Goal: Information Seeking & Learning: Find specific fact

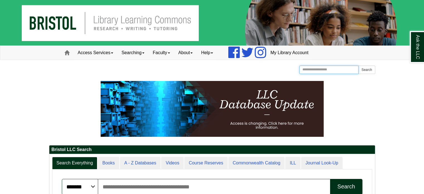
click at [322, 70] on input "Search the Website" at bounding box center [328, 69] width 59 height 8
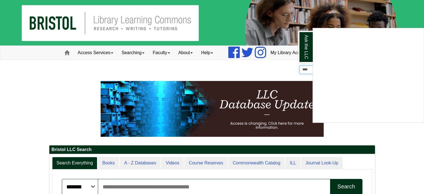
type input "****"
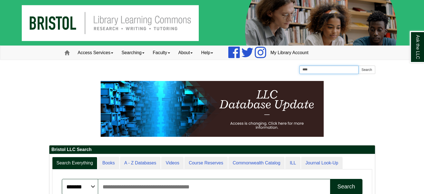
click at [333, 71] on input "****" at bounding box center [328, 69] width 59 height 8
click at [358, 65] on button "Search" at bounding box center [366, 69] width 17 height 8
